Goal: Use online tool/utility: Utilize a website feature to perform a specific function

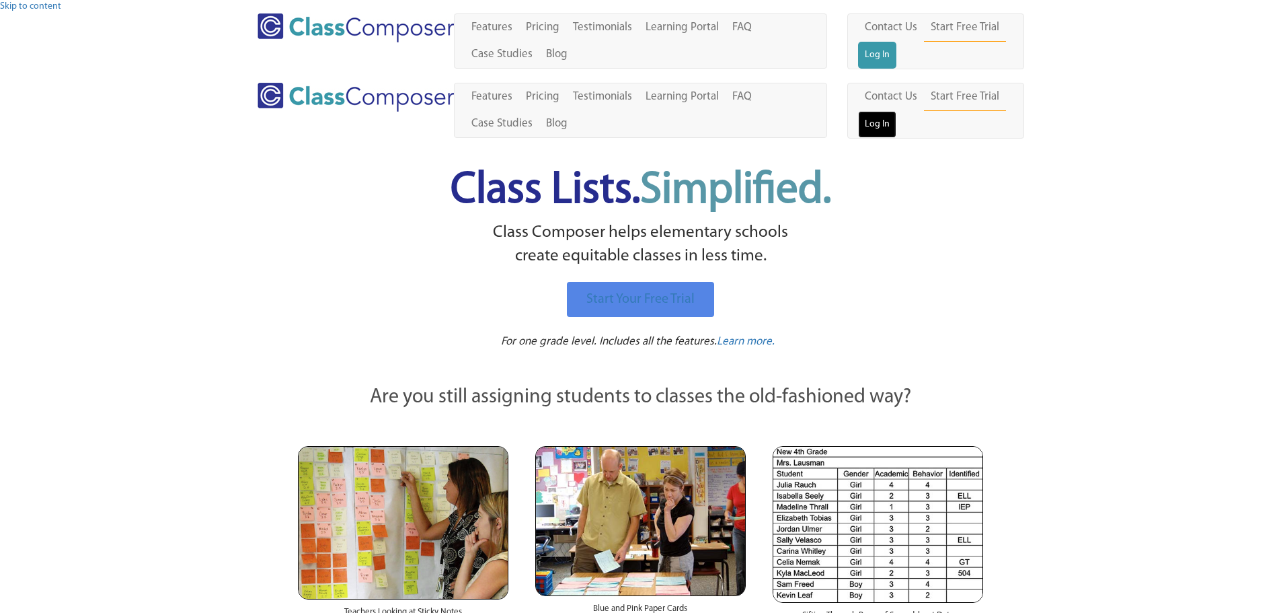
click at [897, 111] on link "Log In" at bounding box center [877, 124] width 38 height 27
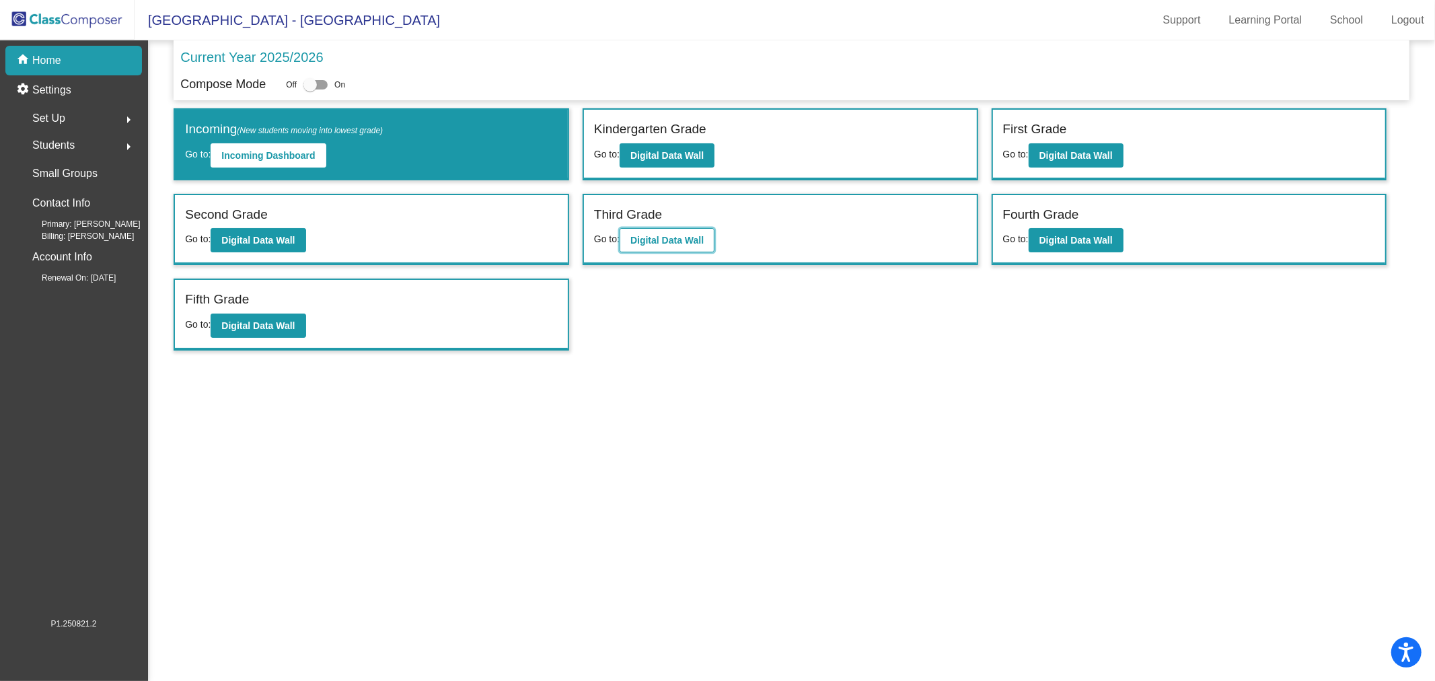
click at [703, 240] on b "Digital Data Wall" at bounding box center [666, 240] width 73 height 11
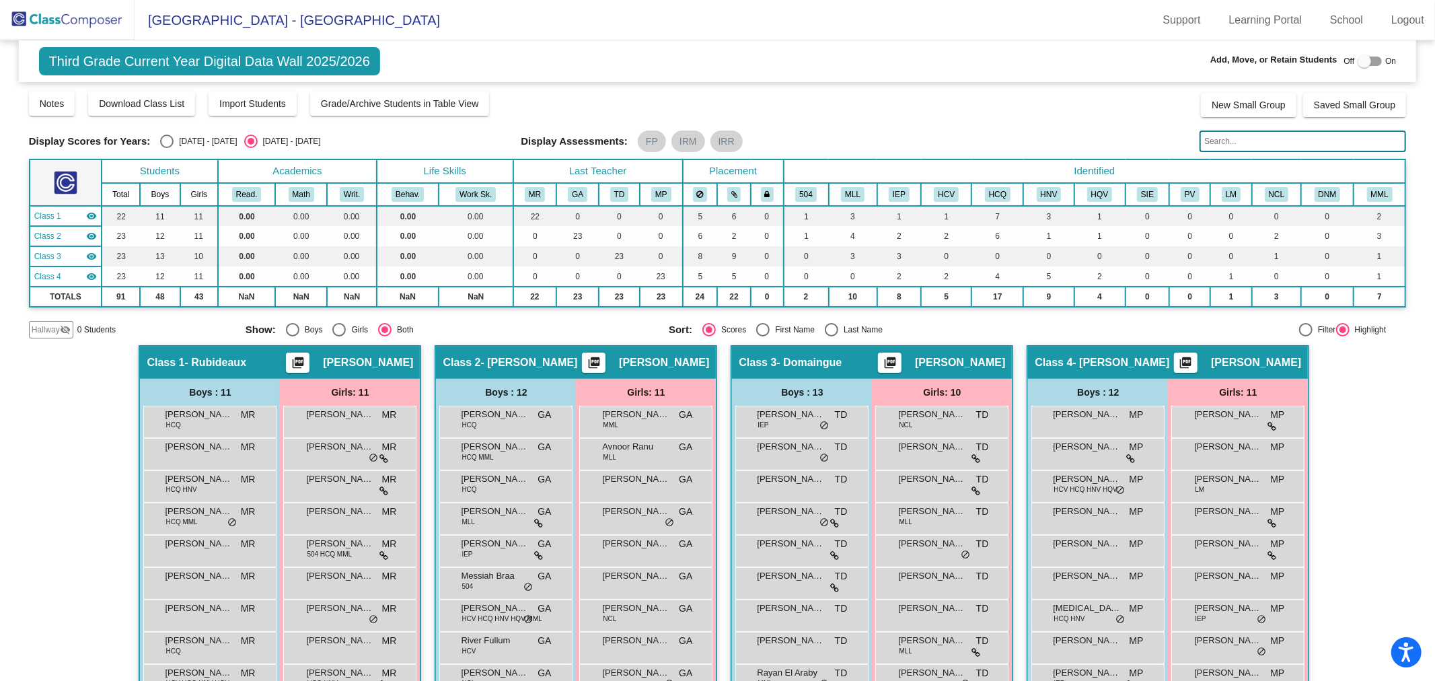
click at [165, 140] on div "Select an option" at bounding box center [166, 141] width 13 height 13
click at [166, 148] on input "2024 - 2025" at bounding box center [166, 148] width 1 height 1
radio input "true"
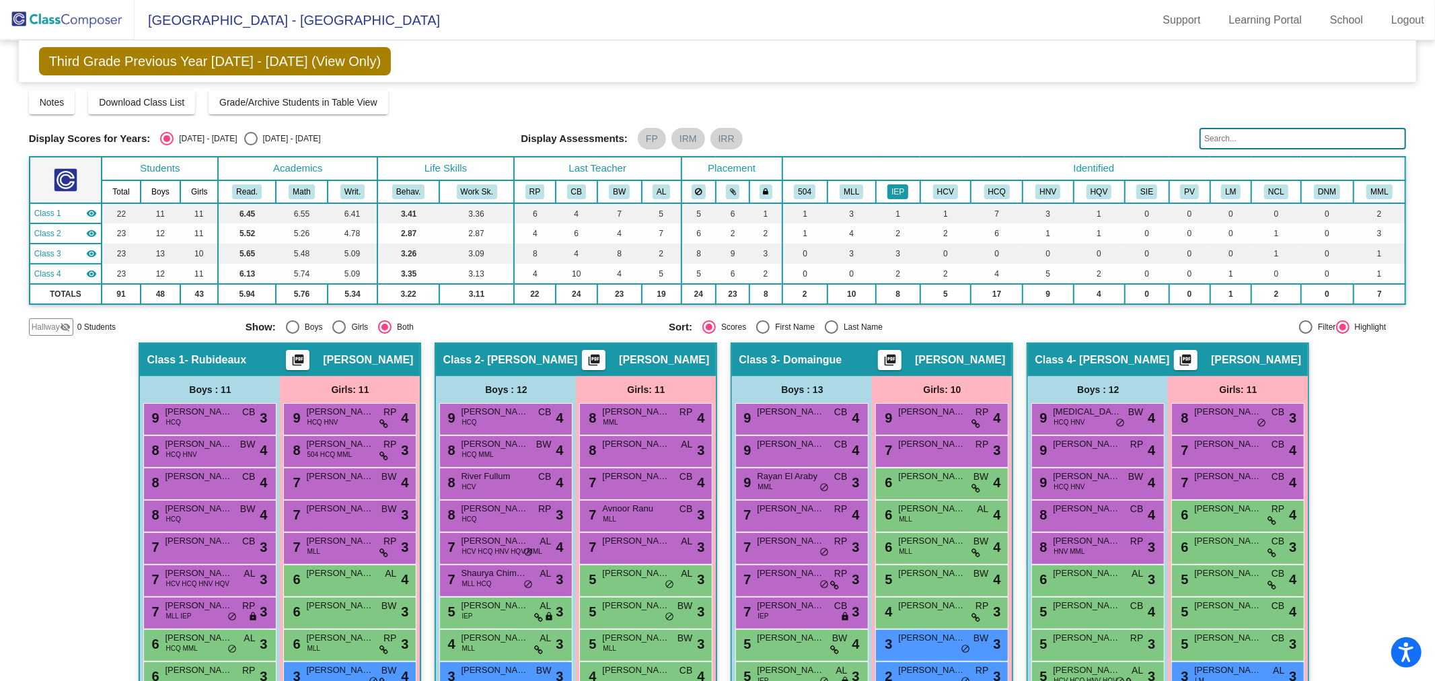
click at [897, 193] on button "IEP" at bounding box center [897, 191] width 21 height 15
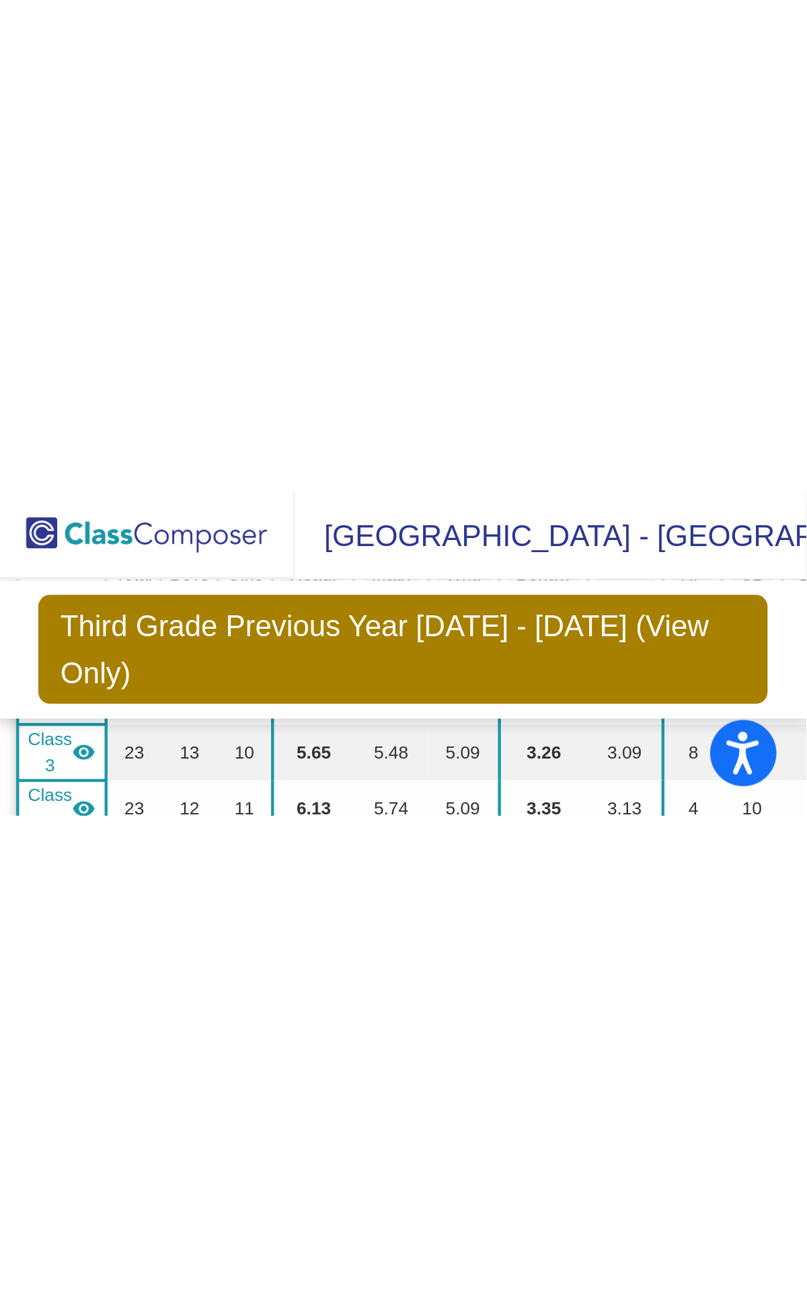
scroll to position [38, 0]
